Goal: Information Seeking & Learning: Learn about a topic

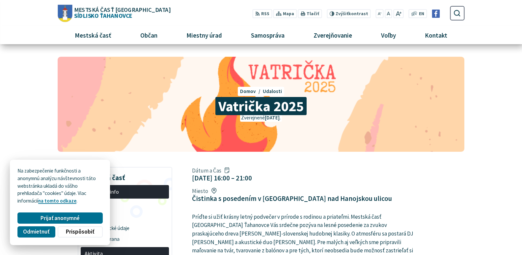
click at [250, 106] on span "Vatrička 2025" at bounding box center [261, 106] width 91 height 18
click at [263, 113] on span "Vatrička 2025" at bounding box center [261, 106] width 91 height 18
click at [273, 115] on span "[DATE]" at bounding box center [272, 117] width 15 height 6
click at [277, 116] on span "[DATE]" at bounding box center [272, 117] width 15 height 6
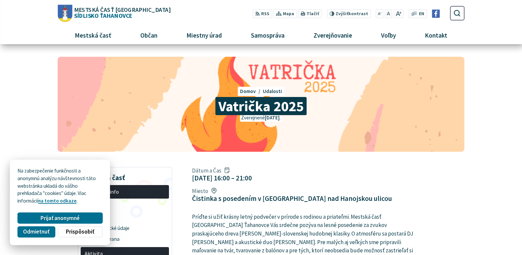
click at [313, 120] on div "Zverejnené [DATE] ." at bounding box center [261, 118] width 367 height 8
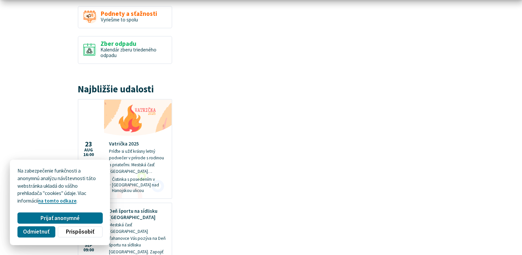
scroll to position [626, 0]
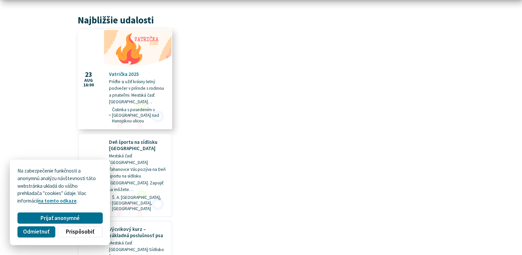
click at [123, 72] on h4 "Vatrička 2025" at bounding box center [138, 74] width 58 height 6
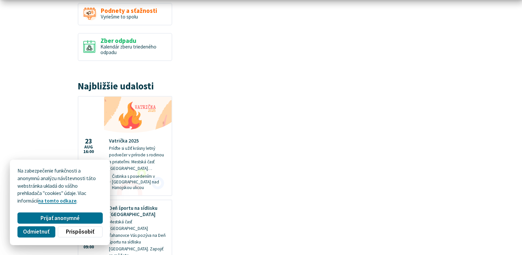
scroll to position [593, 0]
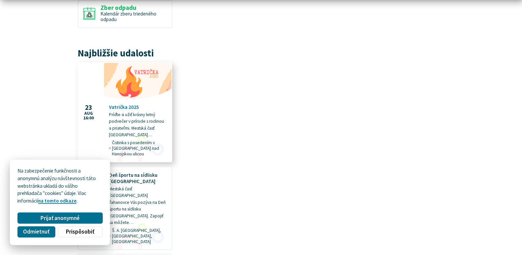
click at [117, 128] on p "Príďte si užiť krásny letný podvečer v prírode s rodinou a priateľmi. Mestská č…" at bounding box center [138, 124] width 58 height 27
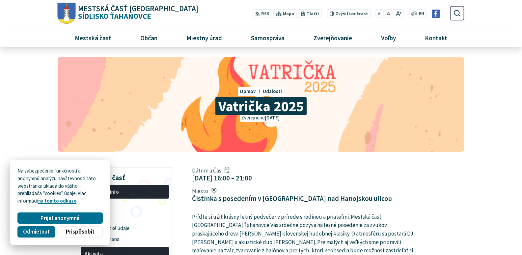
scroll to position [99, 0]
